Goal: Task Accomplishment & Management: Manage account settings

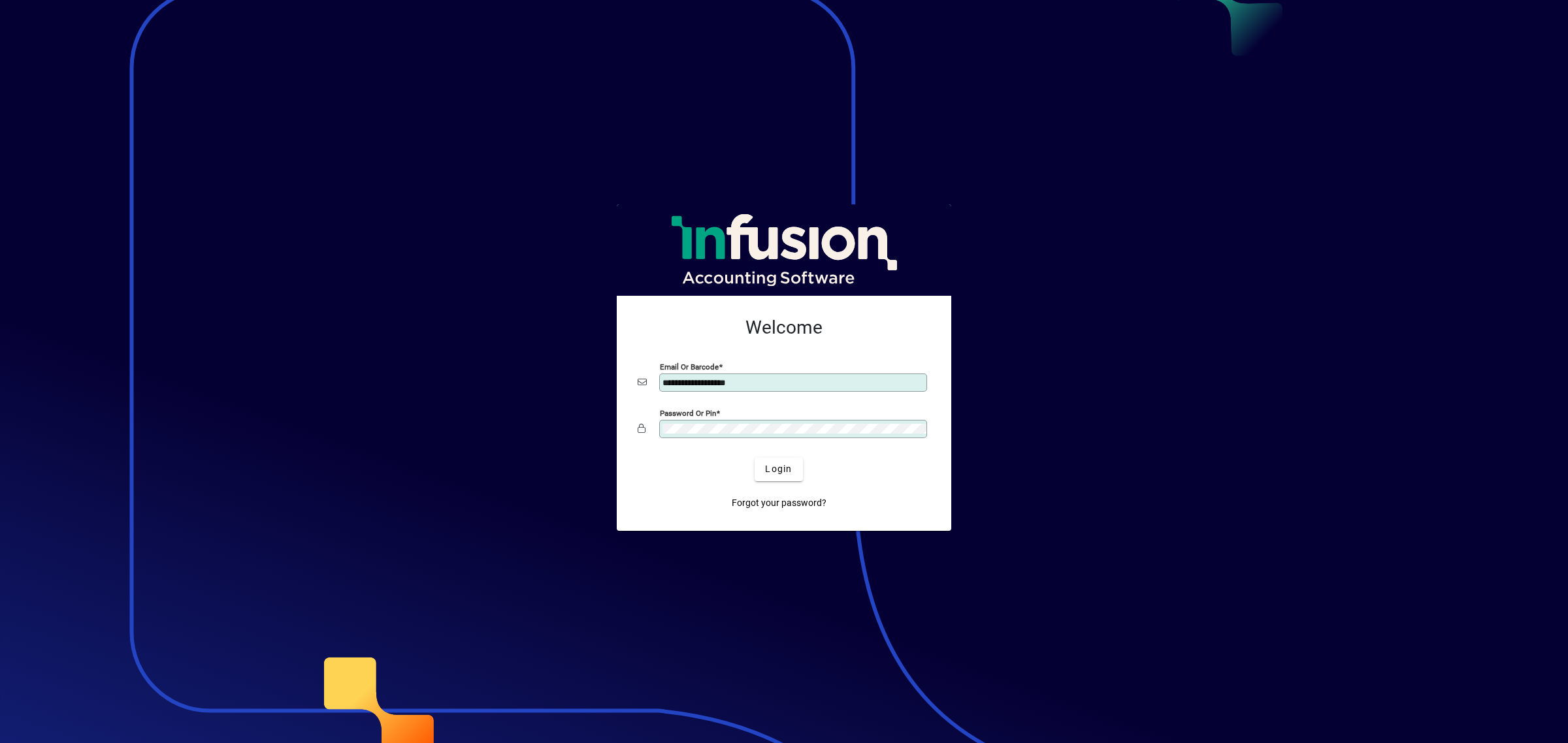
click at [739, 380] on input "**********" at bounding box center [794, 382] width 264 height 10
type input "**********"
click at [804, 468] on div "Login" at bounding box center [779, 469] width 293 height 24
click at [799, 468] on span "submit" at bounding box center [778, 469] width 47 height 31
